Goal: Information Seeking & Learning: Learn about a topic

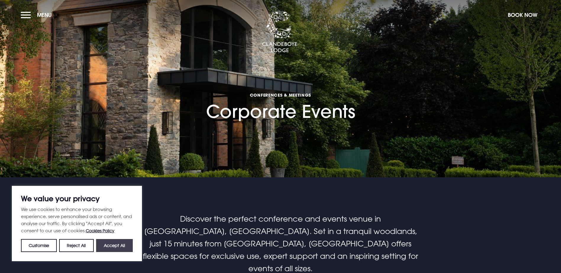
click at [114, 249] on button "Accept All" at bounding box center [114, 245] width 37 height 13
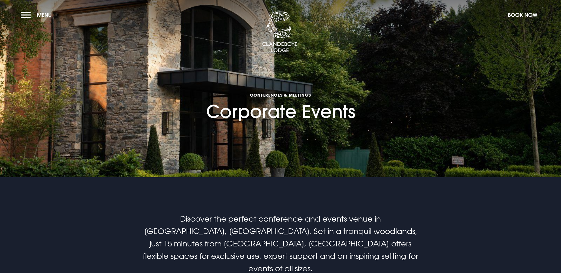
checkbox input "true"
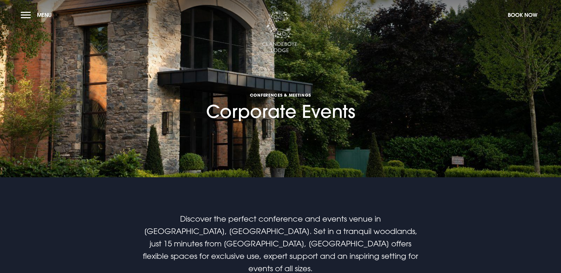
click at [282, 38] on img at bounding box center [280, 32] width 36 height 41
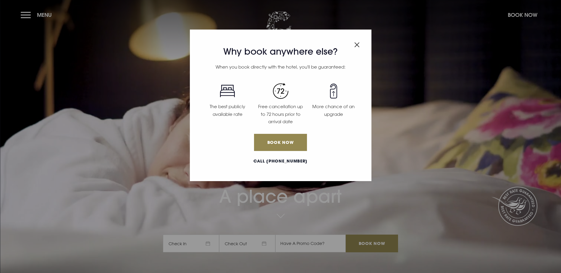
click at [359, 43] on img "Close modal" at bounding box center [357, 44] width 5 height 5
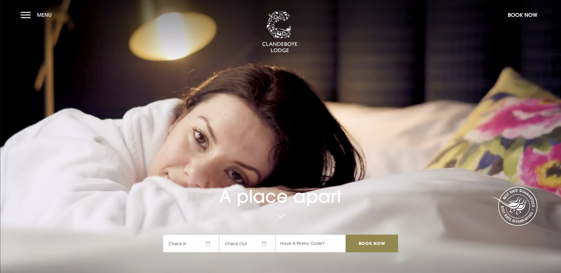
click at [24, 14] on button "Menu" at bounding box center [38, 15] width 34 height 13
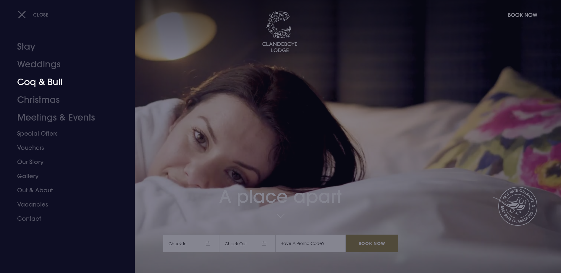
click at [42, 79] on link "Coq & Bull" at bounding box center [64, 82] width 94 height 18
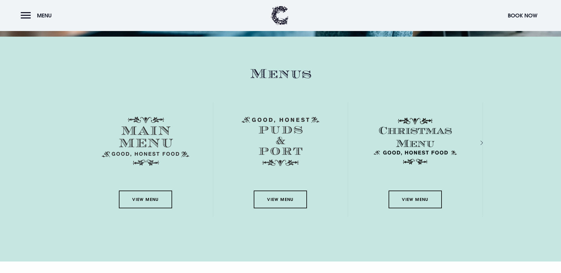
scroll to position [888, 0]
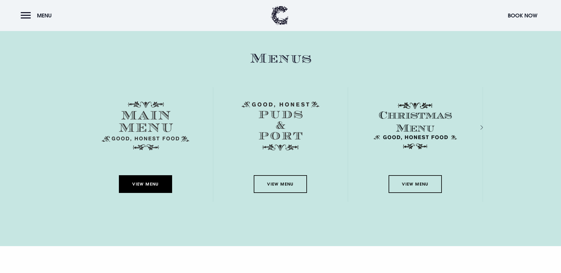
click at [142, 175] on link "View Menu" at bounding box center [145, 184] width 53 height 18
